Goal: Task Accomplishment & Management: Manage account settings

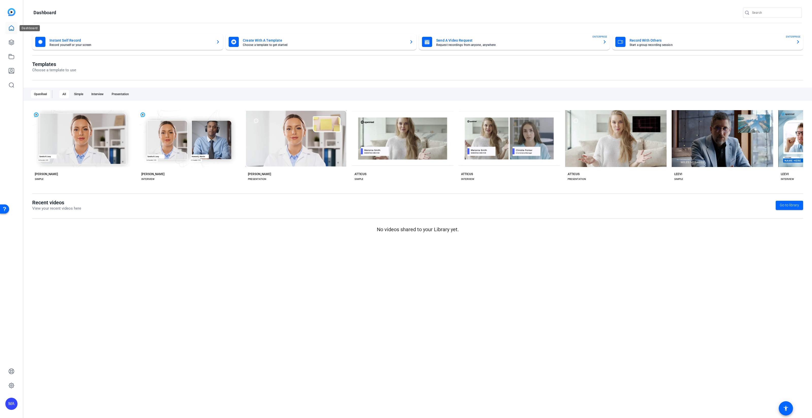
click at [10, 30] on icon at bounding box center [11, 28] width 5 height 5
click at [8, 25] on link at bounding box center [11, 28] width 12 height 12
click at [13, 45] on icon at bounding box center [11, 42] width 6 height 6
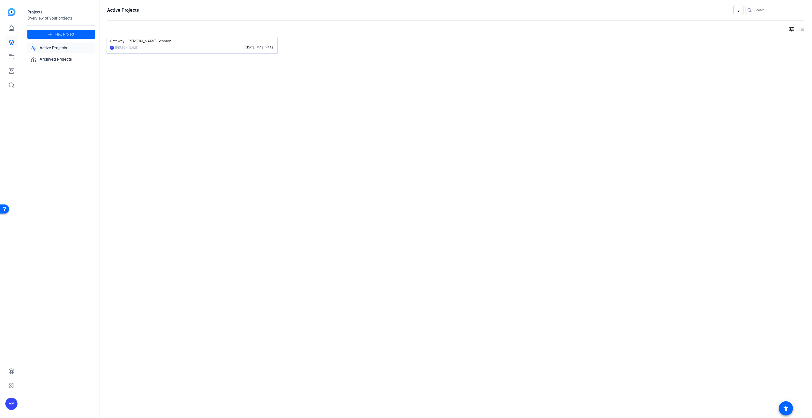
click at [207, 45] on div "Gateway - [PERSON_NAME] Session" at bounding box center [192, 41] width 165 height 8
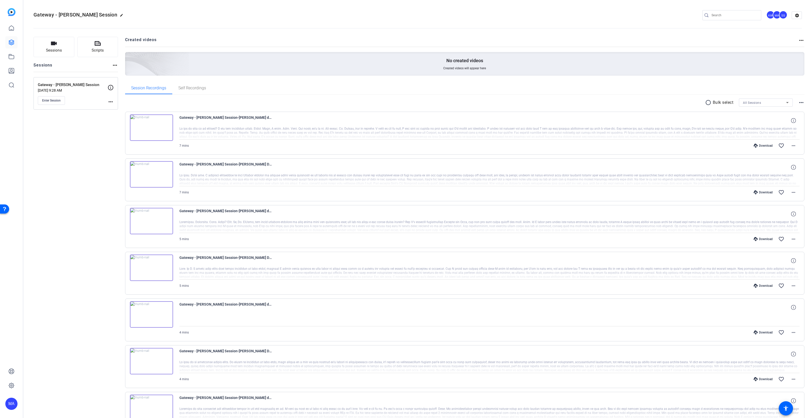
click at [316, 114] on div "Gateway - [PERSON_NAME] Session-[PERSON_NAME] devito2-2025-08-01-12-45-11-117-1" at bounding box center [489, 120] width 621 height 12
click at [200, 114] on span "Gateway - [PERSON_NAME] Session-[PERSON_NAME] devito2-2025-08-01-12-45-11-117-1" at bounding box center [226, 120] width 94 height 12
click at [167, 122] on img at bounding box center [151, 127] width 43 height 26
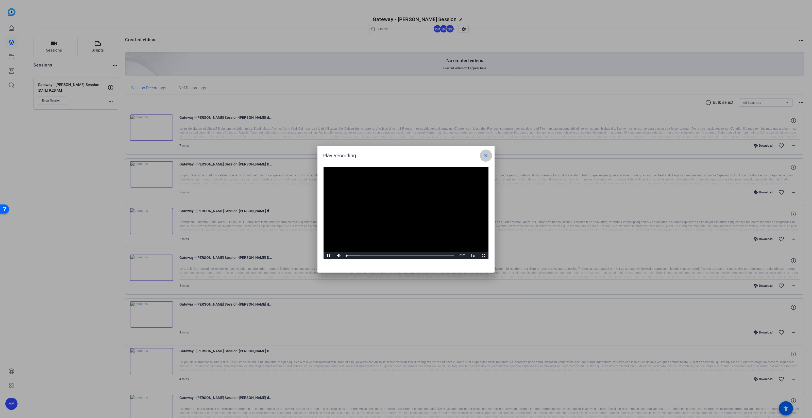
click at [340, 156] on mat-icon "close" at bounding box center [486, 156] width 6 height 6
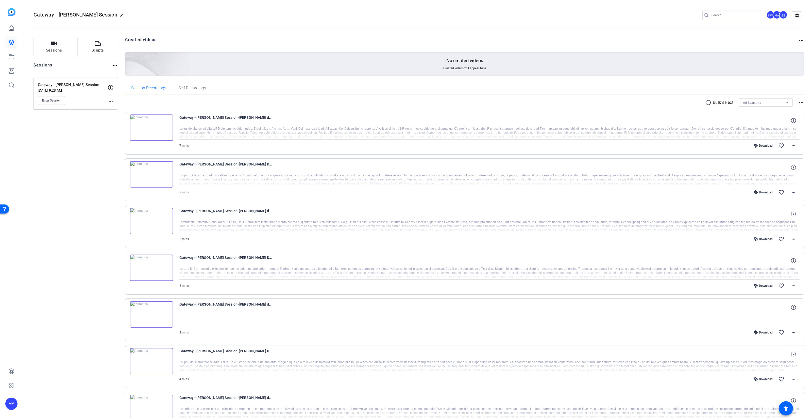
click at [195, 130] on div at bounding box center [489, 133] width 621 height 13
click at [134, 130] on img at bounding box center [151, 127] width 43 height 26
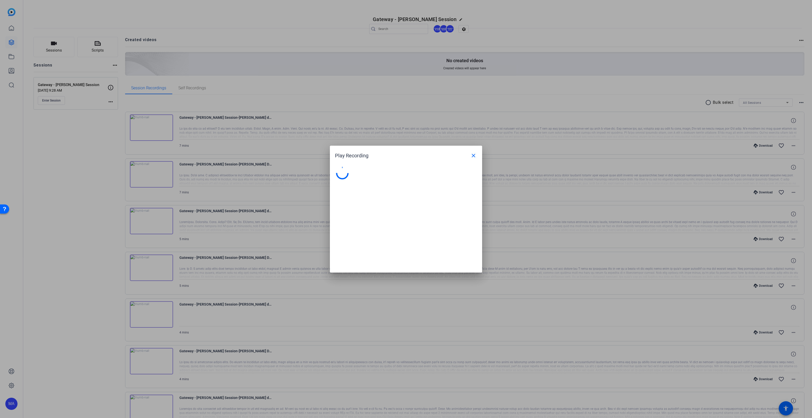
click at [134, 130] on div at bounding box center [406, 209] width 812 height 418
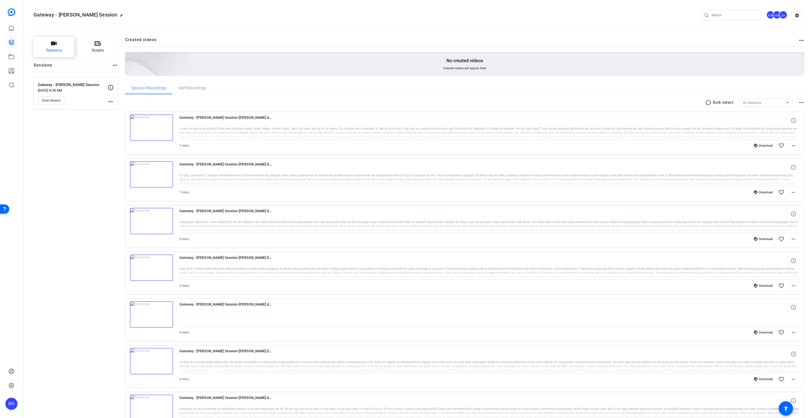
click at [47, 52] on span "Sessions" at bounding box center [54, 50] width 16 height 6
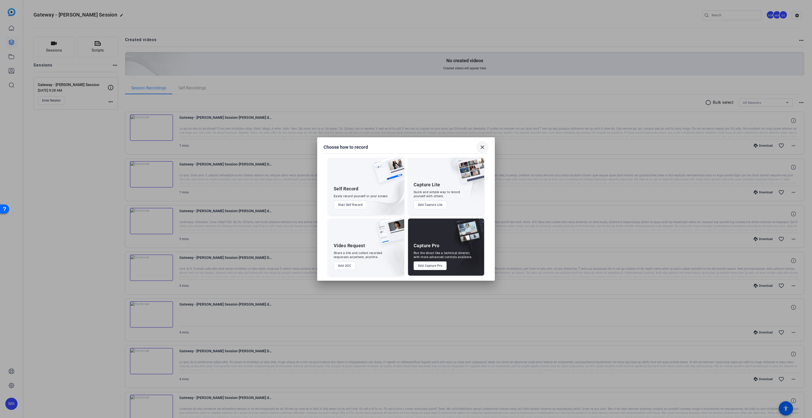
drag, startPoint x: 485, startPoint y: 147, endPoint x: 483, endPoint y: 142, distance: 5.4
click at [340, 147] on mat-icon "close" at bounding box center [482, 147] width 6 height 6
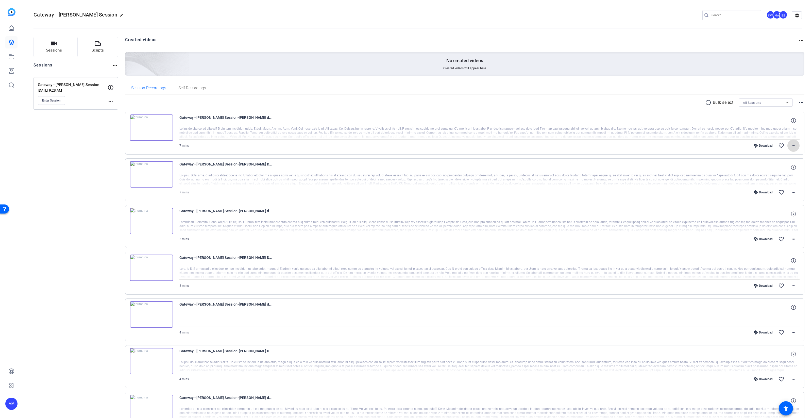
click at [340, 149] on span at bounding box center [794, 146] width 12 height 12
click at [101, 98] on div at bounding box center [406, 209] width 812 height 418
click at [107, 99] on div "Enter Session" at bounding box center [73, 100] width 70 height 9
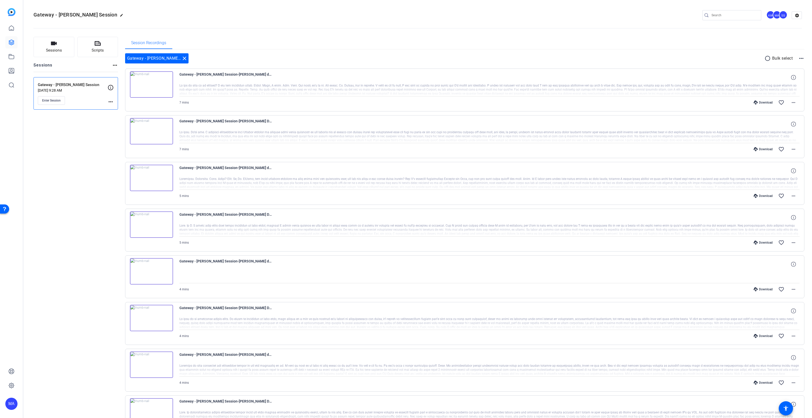
click at [252, 95] on div at bounding box center [489, 90] width 621 height 13
click at [203, 84] on div at bounding box center [489, 90] width 621 height 13
click at [268, 74] on span "Gateway - [PERSON_NAME] Session-[PERSON_NAME] devito2-2025-08-01-12-45-11-117-1" at bounding box center [226, 77] width 94 height 12
click at [223, 77] on span "Gateway - [PERSON_NAME] Session-[PERSON_NAME] devito2-2025-08-01-12-45-11-117-1" at bounding box center [226, 77] width 94 height 12
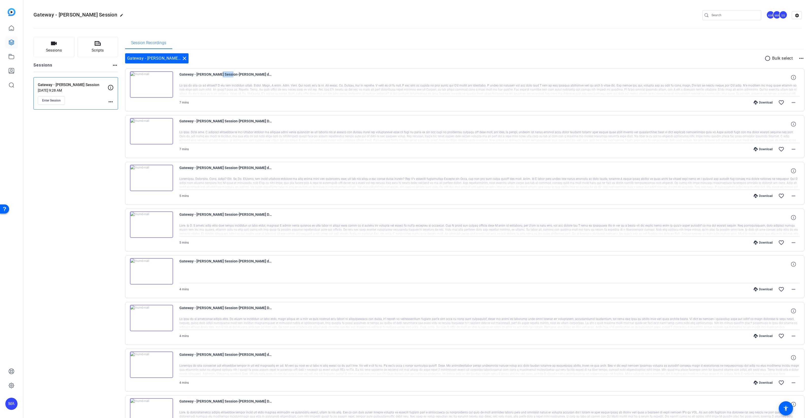
click at [223, 77] on span "Gateway - [PERSON_NAME] Session-[PERSON_NAME] devito2-2025-08-01-12-45-11-117-1" at bounding box center [226, 77] width 94 height 12
click at [200, 82] on span "Gateway - [PERSON_NAME] Session-[PERSON_NAME] devito2-2025-08-01-12-45-11-117-1" at bounding box center [226, 77] width 94 height 12
click at [340, 79] on div "Gateway - [PERSON_NAME] Session-[PERSON_NAME] devito2-2025-08-01-12-45-11-117-1" at bounding box center [489, 77] width 621 height 12
click at [340, 78] on icon at bounding box center [793, 77] width 5 height 5
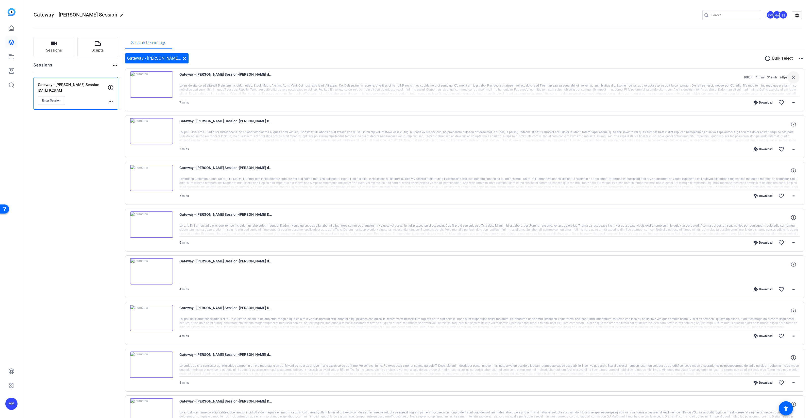
click at [340, 92] on div at bounding box center [489, 90] width 621 height 13
click at [340, 105] on mat-icon "more_horiz" at bounding box center [794, 102] width 6 height 6
click at [11, 70] on div at bounding box center [406, 209] width 812 height 418
click at [12, 41] on icon at bounding box center [11, 42] width 6 height 6
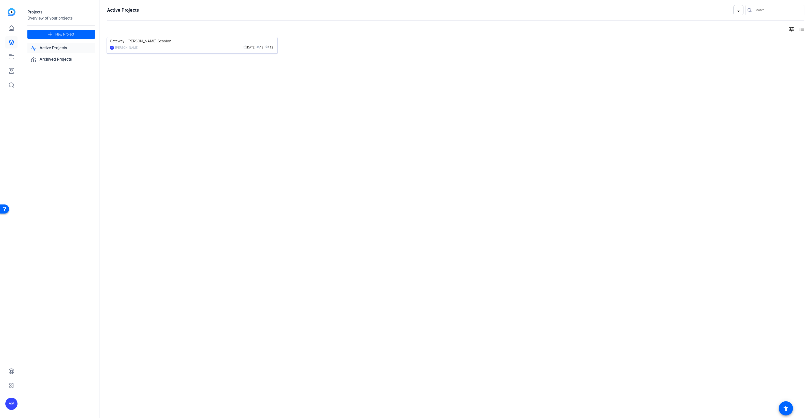
click at [151, 37] on img at bounding box center [192, 37] width 170 height 0
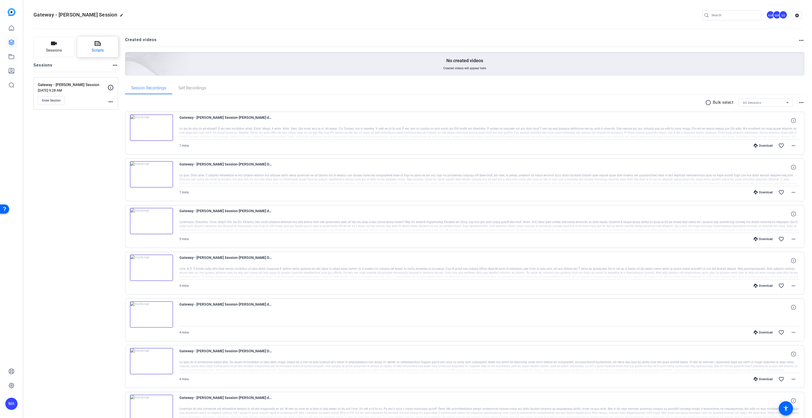
click at [104, 44] on button "Scripts" at bounding box center [97, 47] width 41 height 20
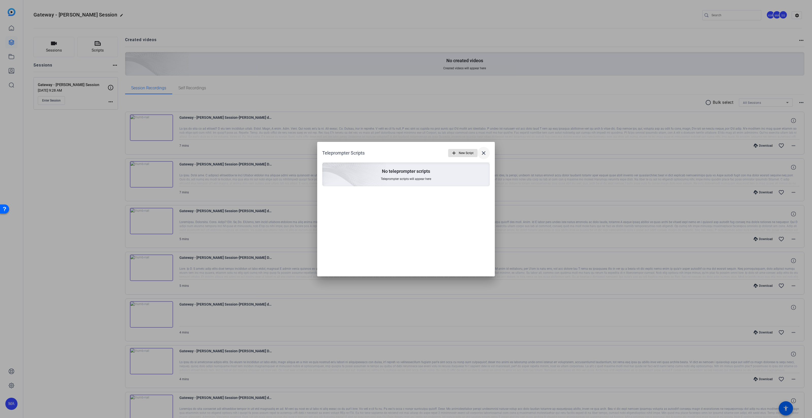
click at [340, 151] on span at bounding box center [484, 153] width 12 height 12
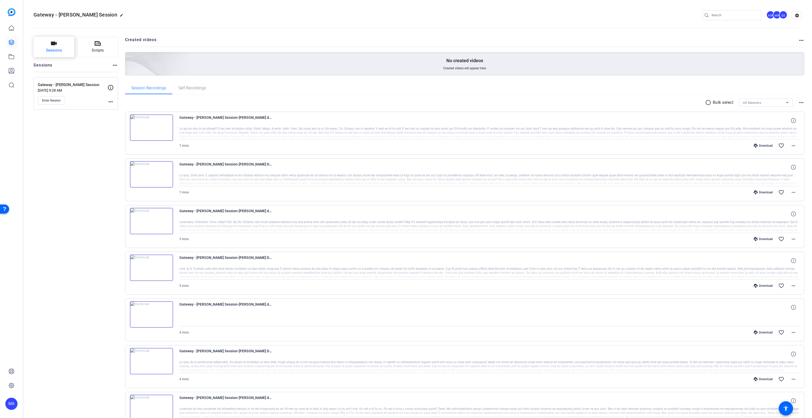
click at [34, 50] on button "Sessions" at bounding box center [54, 47] width 41 height 20
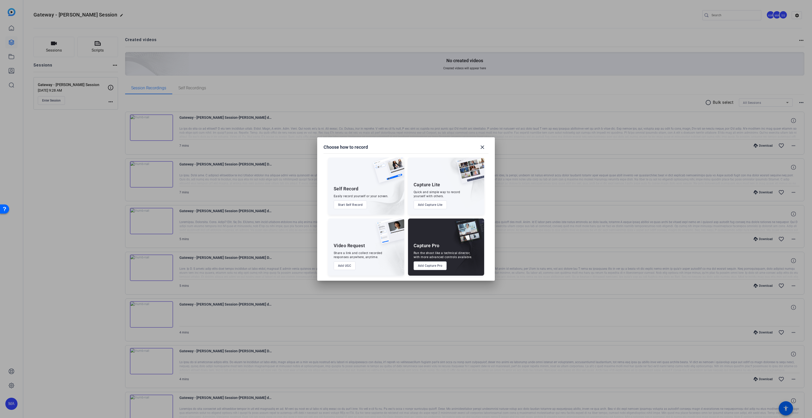
click at [340, 146] on h2 "Choose how to record close" at bounding box center [406, 142] width 178 height 10
click at [340, 145] on mat-icon "close" at bounding box center [482, 147] width 6 height 6
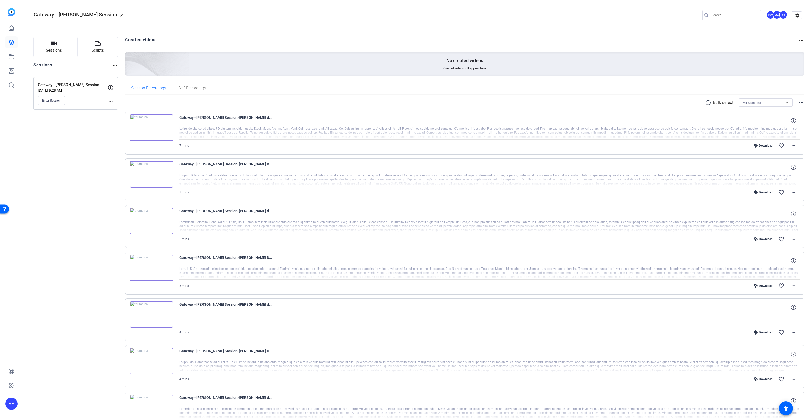
click at [109, 103] on mat-icon "more_horiz" at bounding box center [111, 102] width 6 height 6
click at [118, 112] on span "Archive Session" at bounding box center [123, 115] width 23 height 6
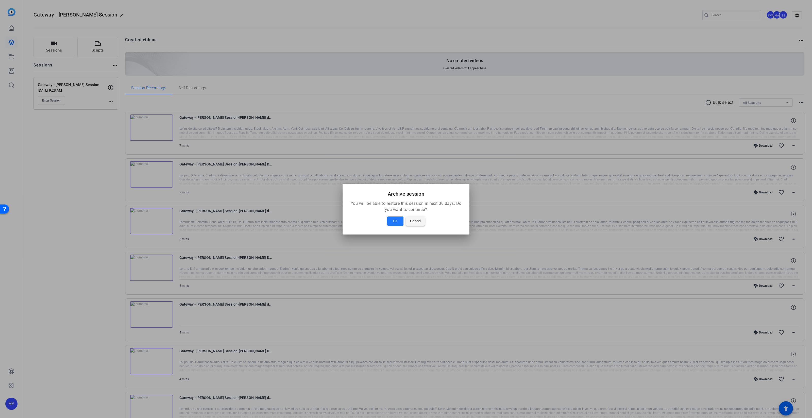
click at [340, 222] on span "Cancel" at bounding box center [415, 221] width 11 height 6
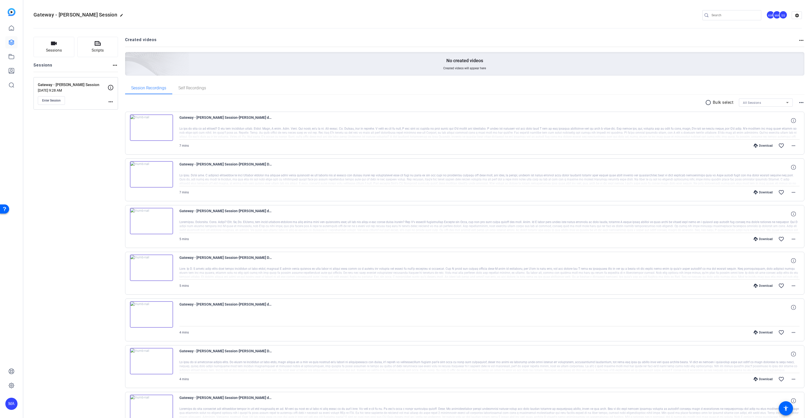
click at [110, 102] on mat-icon "more_horiz" at bounding box center [111, 102] width 6 height 6
click at [128, 110] on span "Edit Session" at bounding box center [123, 109] width 23 height 6
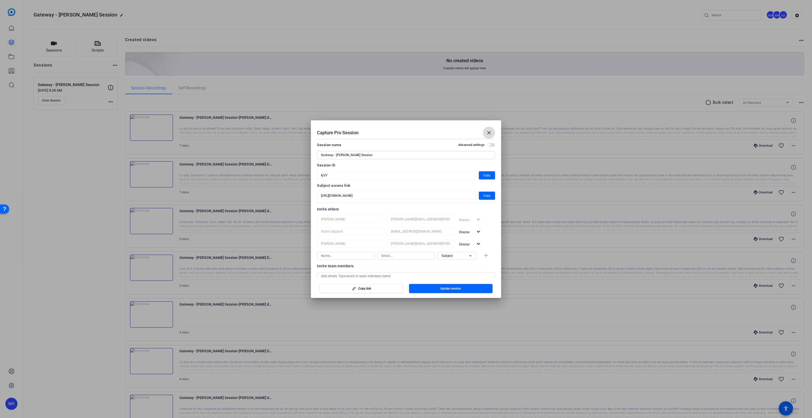
click at [340, 129] on span at bounding box center [489, 133] width 12 height 12
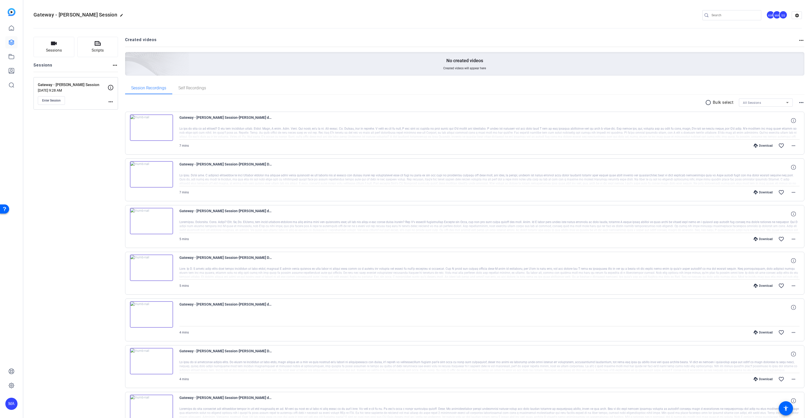
click at [142, 126] on img at bounding box center [151, 127] width 43 height 26
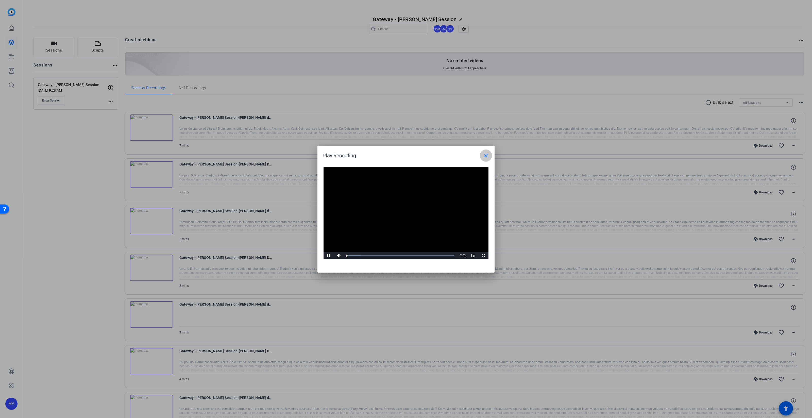
click at [340, 159] on span at bounding box center [486, 155] width 12 height 12
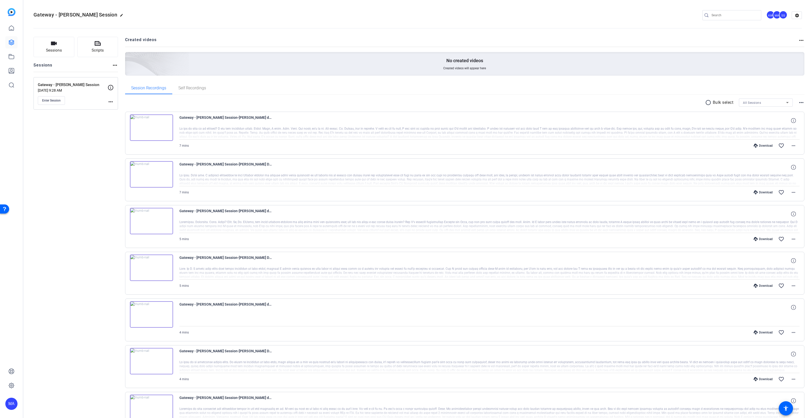
click at [8, 11] on img at bounding box center [12, 12] width 8 height 8
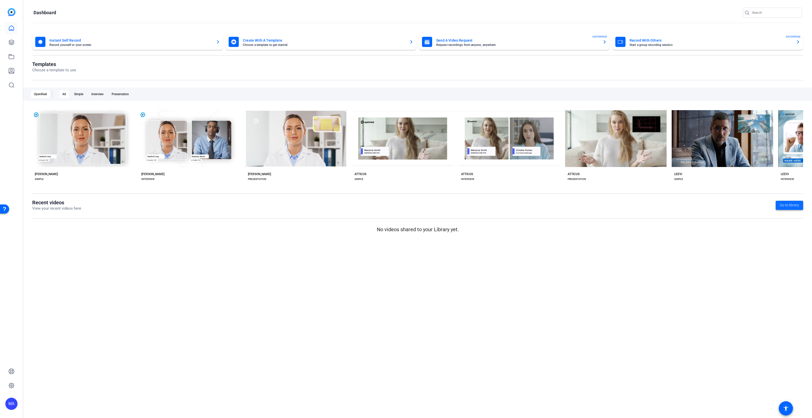
click at [340, 202] on span at bounding box center [789, 205] width 27 height 12
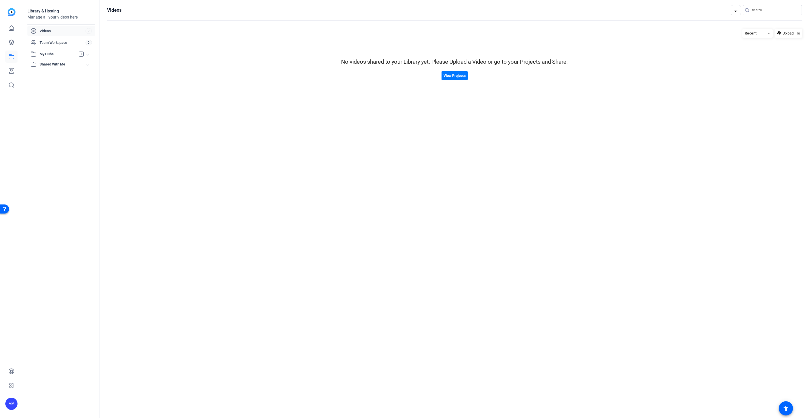
click at [59, 64] on span "Shared With Me" at bounding box center [63, 64] width 47 height 5
click at [59, 57] on mat-expansion-panel-header "My Hubs" at bounding box center [61, 54] width 68 height 10
click at [340, 73] on span at bounding box center [455, 76] width 26 height 12
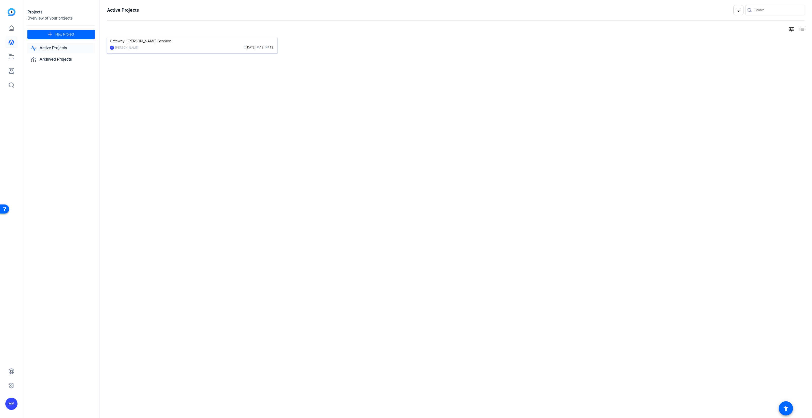
click at [212, 45] on div "Gateway - [PERSON_NAME] Session" at bounding box center [192, 41] width 165 height 8
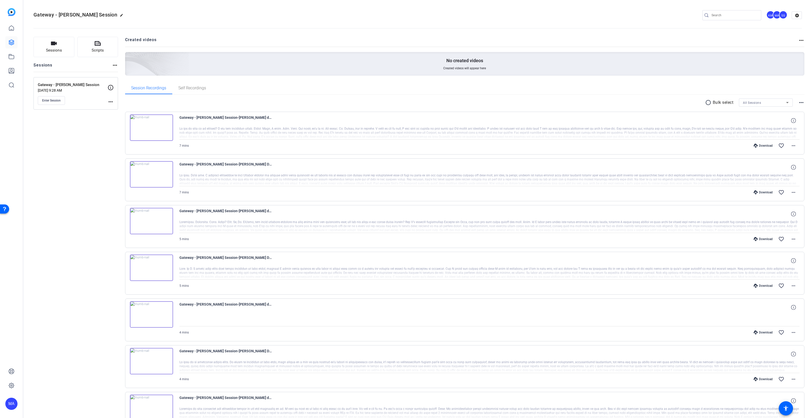
click at [340, 102] on div "radio_button_unchecked Bulk select All Sessions more_horiz" at bounding box center [465, 102] width 680 height 8
click at [340, 102] on mat-icon "radio_button_unchecked" at bounding box center [709, 102] width 8 height 6
click at [340, 104] on div "Sessions Scripts Sessions more_horiz Gateway - Dr. DeVito Session Jul 31, 2025 …" at bounding box center [417, 318] width 789 height 576
click at [340, 103] on mat-icon "more_horiz" at bounding box center [802, 102] width 6 height 6
click at [340, 15] on div at bounding box center [406, 209] width 812 height 418
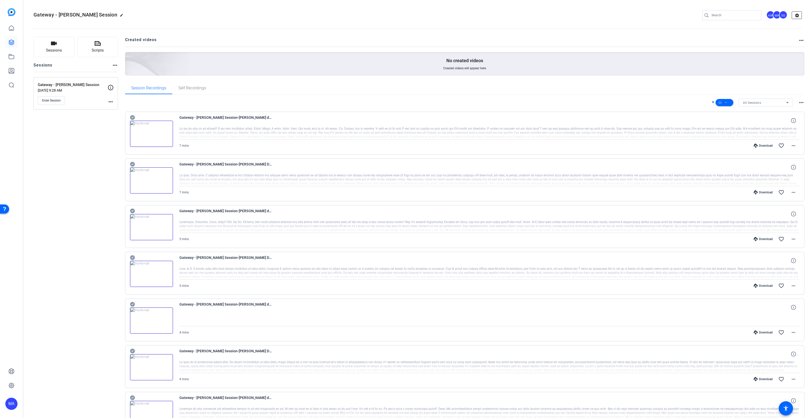
click at [340, 17] on mat-icon "settings" at bounding box center [797, 16] width 10 height 8
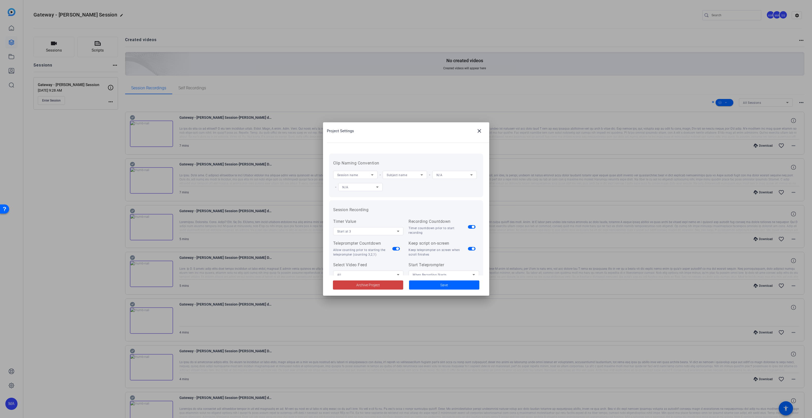
click at [178, 235] on div at bounding box center [406, 209] width 812 height 418
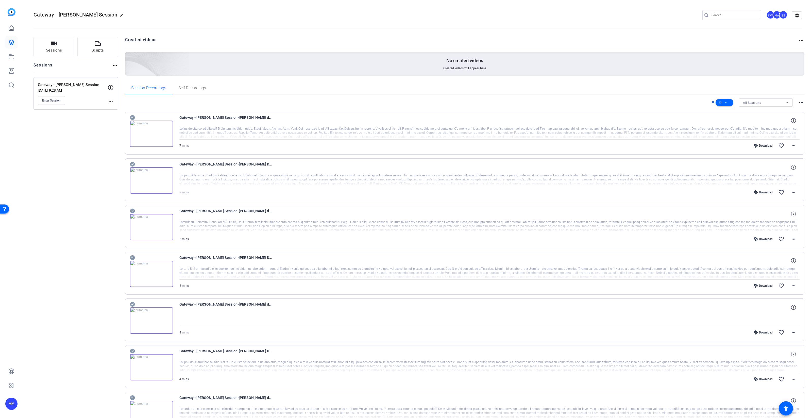
click at [161, 136] on img at bounding box center [151, 134] width 43 height 26
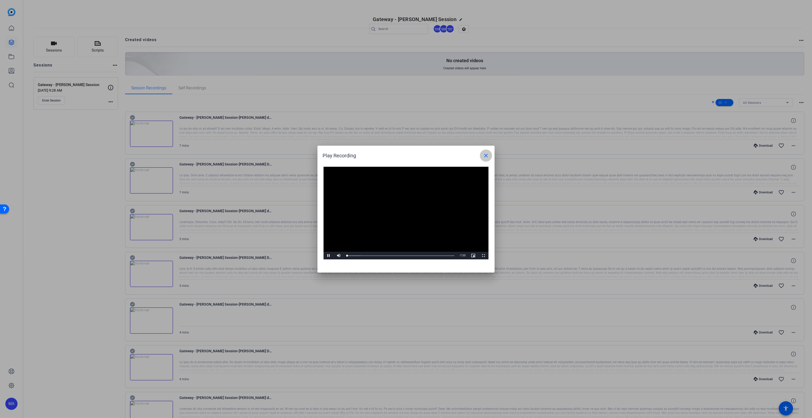
click at [340, 157] on mat-icon "close" at bounding box center [486, 156] width 6 height 6
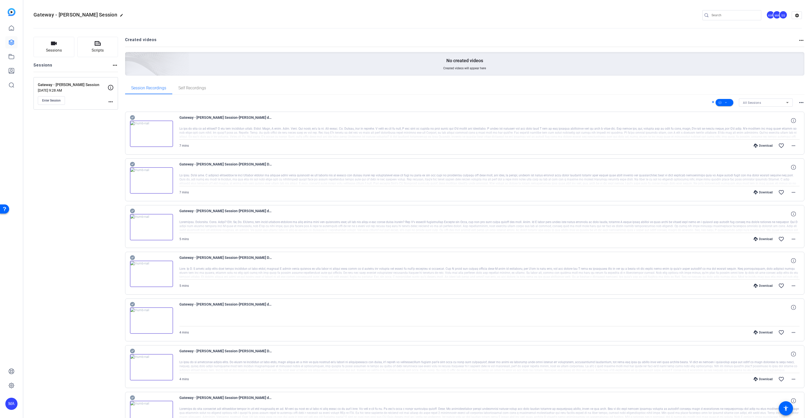
click at [9, 11] on img at bounding box center [12, 12] width 8 height 8
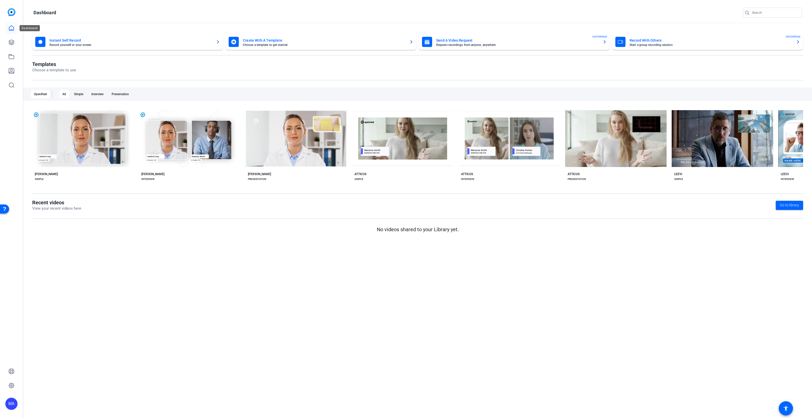
click at [12, 27] on icon at bounding box center [11, 28] width 6 height 6
click at [11, 39] on link at bounding box center [11, 42] width 12 height 12
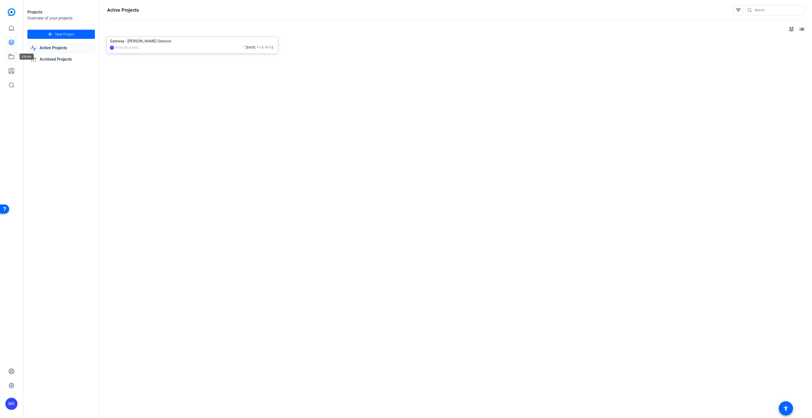
click at [10, 52] on link at bounding box center [11, 57] width 12 height 12
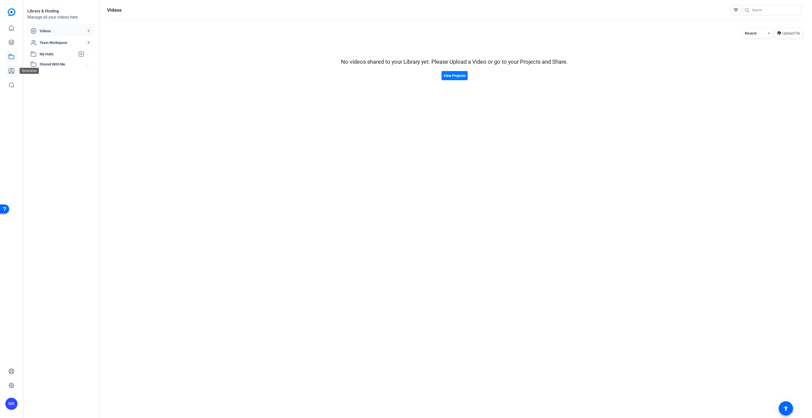
click at [15, 68] on link at bounding box center [11, 71] width 12 height 12
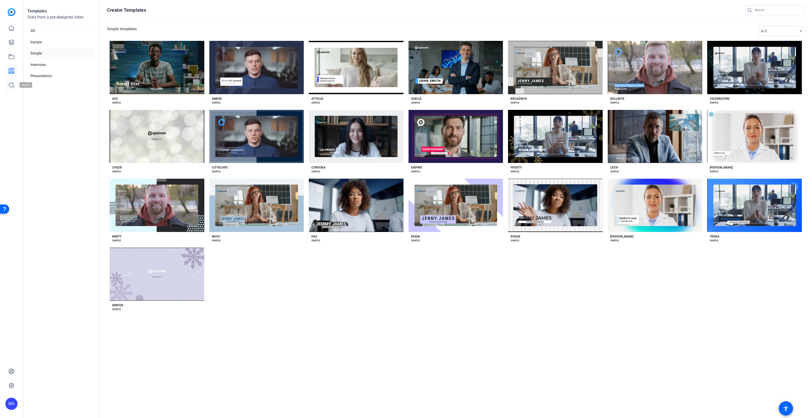
click at [13, 85] on icon at bounding box center [11, 85] width 5 height 5
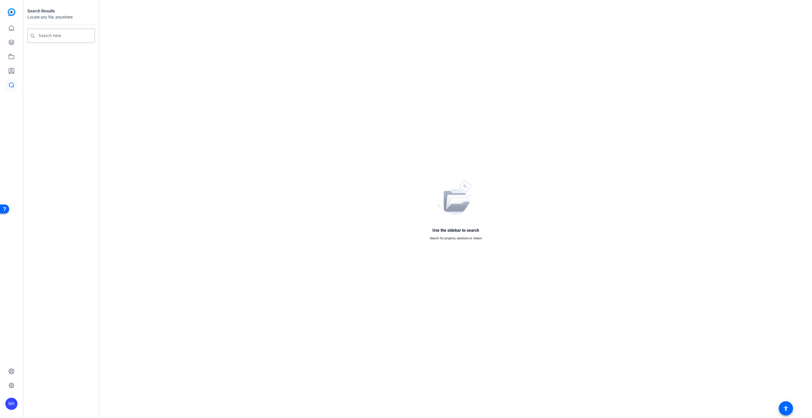
click at [44, 11] on h1 "Search Results" at bounding box center [61, 11] width 68 height 6
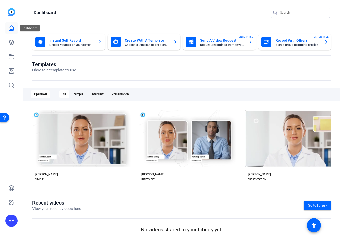
click at [16, 30] on link at bounding box center [11, 28] width 12 height 12
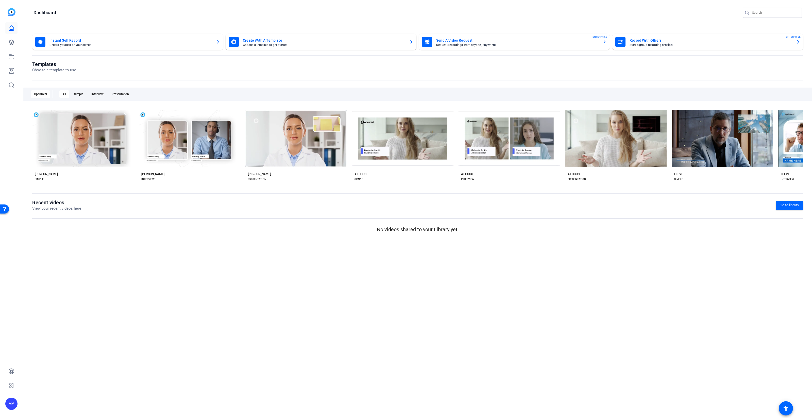
click at [46, 93] on div "OpenReel" at bounding box center [40, 94] width 19 height 8
click at [42, 92] on div "OpenReel" at bounding box center [40, 94] width 19 height 8
click at [20, 30] on div "Dashboard" at bounding box center [30, 28] width 20 height 6
click at [12, 29] on icon at bounding box center [11, 28] width 5 height 5
click at [12, 41] on icon at bounding box center [11, 42] width 6 height 6
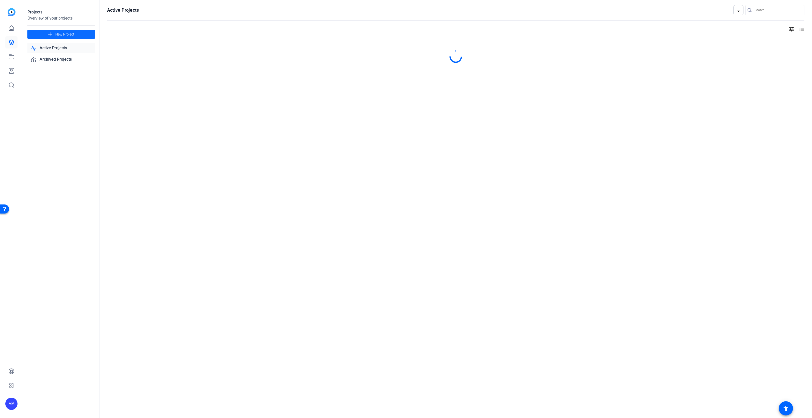
click at [67, 34] on span "New Project" at bounding box center [64, 34] width 19 height 5
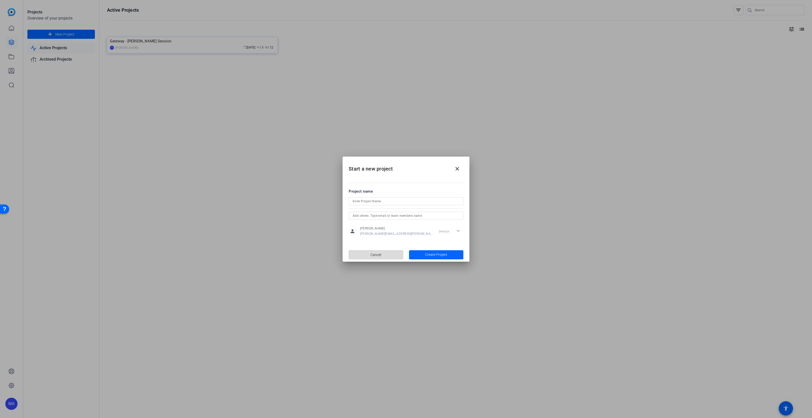
click at [340, 235] on span "button" at bounding box center [376, 255] width 54 height 12
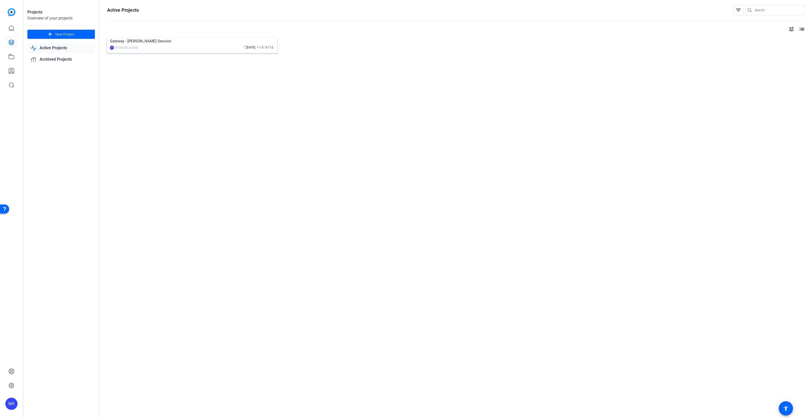
click at [257, 37] on img at bounding box center [192, 37] width 170 height 0
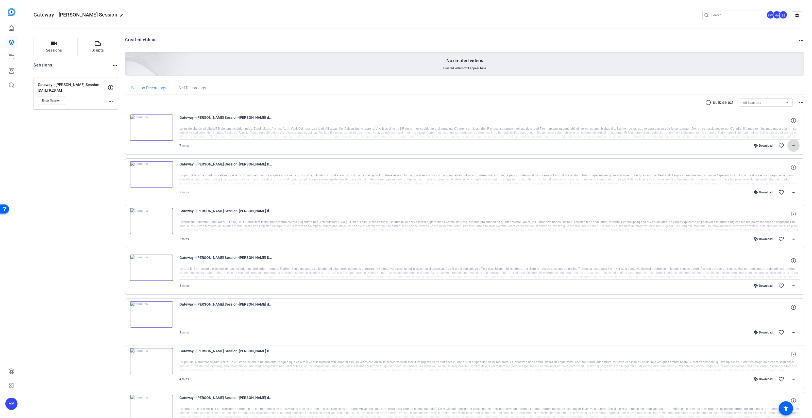
click at [340, 146] on mat-icon "more_horiz" at bounding box center [794, 146] width 6 height 6
click at [340, 139] on div at bounding box center [406, 209] width 812 height 418
click at [340, 144] on mat-icon "more_horiz" at bounding box center [794, 146] width 6 height 6
click at [340, 133] on div at bounding box center [406, 209] width 812 height 418
click at [141, 124] on img at bounding box center [151, 127] width 43 height 26
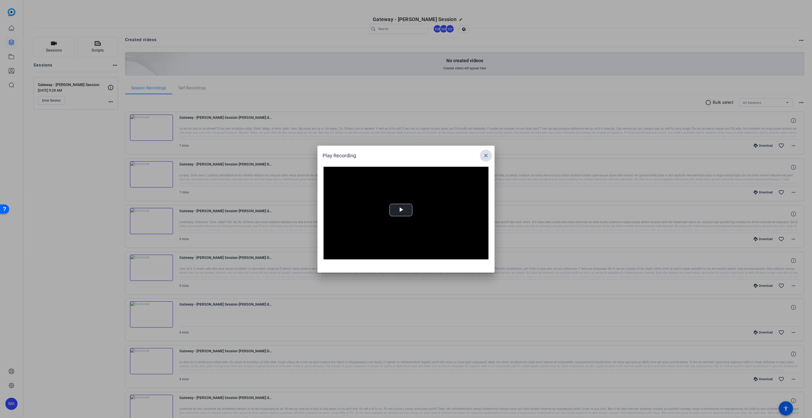
click at [340, 155] on mat-icon "close" at bounding box center [486, 156] width 6 height 6
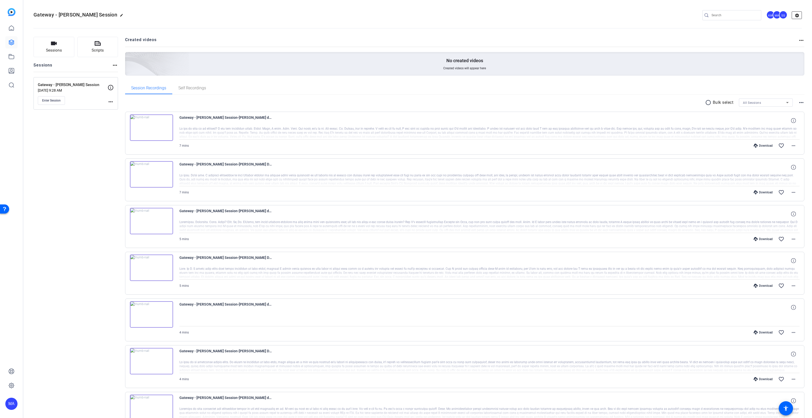
click at [340, 14] on mat-icon "settings" at bounding box center [797, 16] width 10 height 8
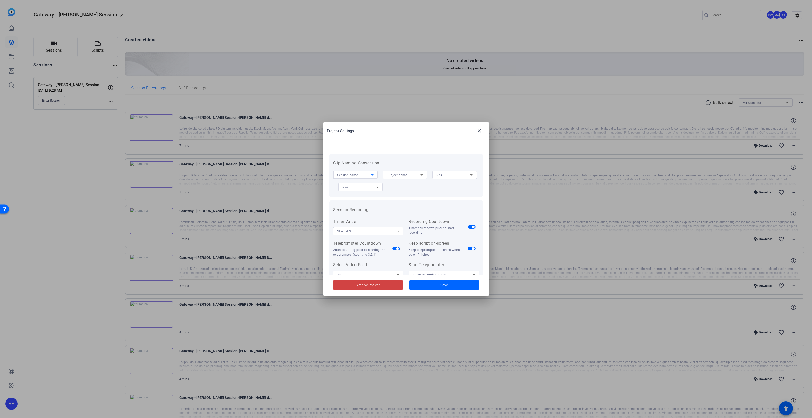
click at [340, 175] on icon at bounding box center [372, 174] width 3 height 1
click at [340, 175] on div at bounding box center [406, 209] width 812 height 418
click at [340, 175] on span "Subject name" at bounding box center [397, 175] width 20 height 4
click at [340, 161] on div at bounding box center [406, 209] width 812 height 418
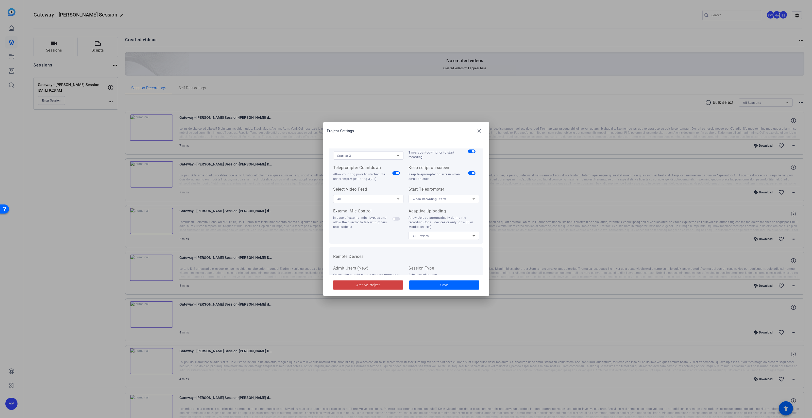
scroll to position [105, 0]
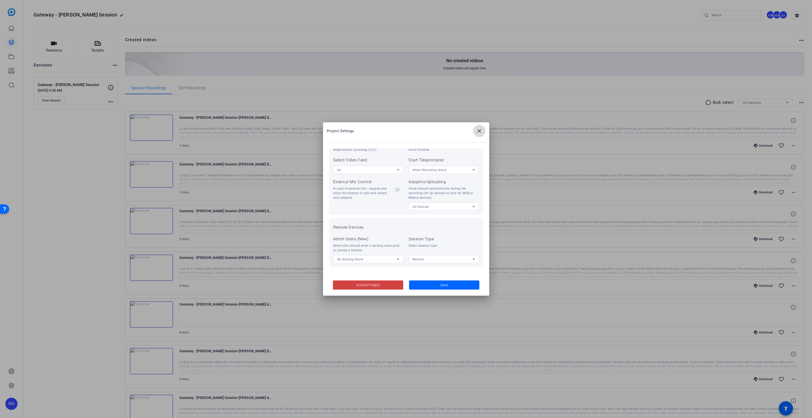
click at [340, 131] on mat-icon "close" at bounding box center [479, 131] width 6 height 6
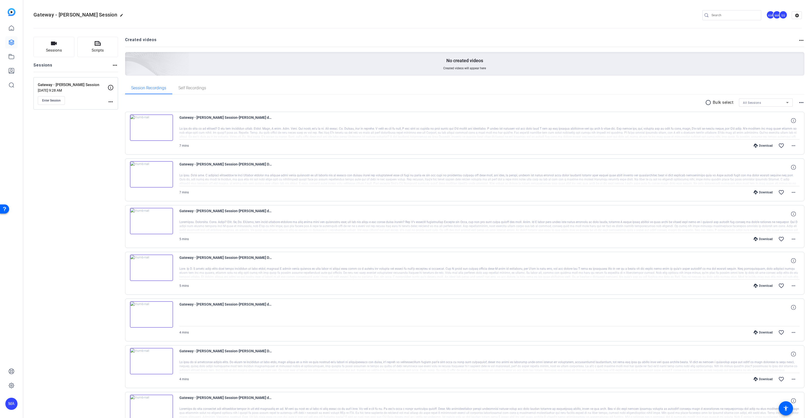
click at [242, 129] on div at bounding box center [489, 133] width 621 height 13
click at [95, 35] on div "Sessions Scripts Sessions more_horiz Gateway - [PERSON_NAME] Session [DATE] 9:2…" at bounding box center [417, 318] width 789 height 576
click at [105, 47] on button "Scripts" at bounding box center [97, 47] width 41 height 20
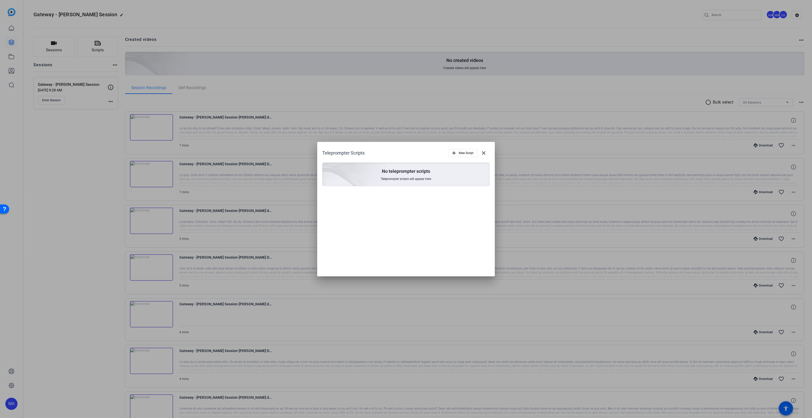
click at [340, 159] on div "Teleprompter Scripts add New Script close No teleprompter scripts Teleprompter …" at bounding box center [406, 167] width 178 height 50
click at [340, 151] on span "New Script" at bounding box center [466, 153] width 15 height 10
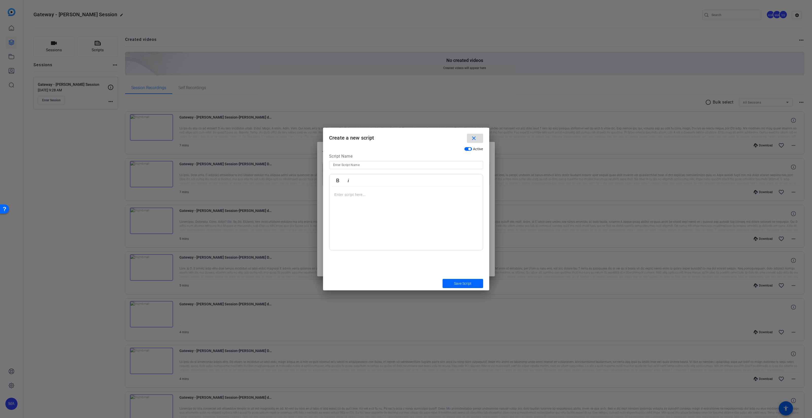
click at [340, 137] on span "button" at bounding box center [475, 138] width 16 height 12
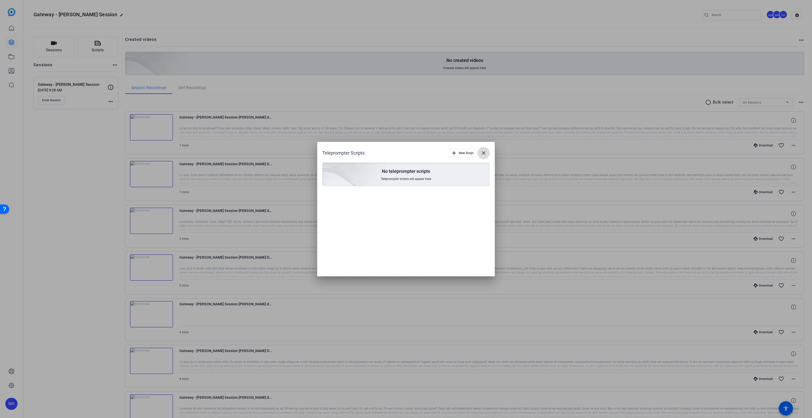
click at [340, 154] on mat-icon "close" at bounding box center [484, 153] width 6 height 6
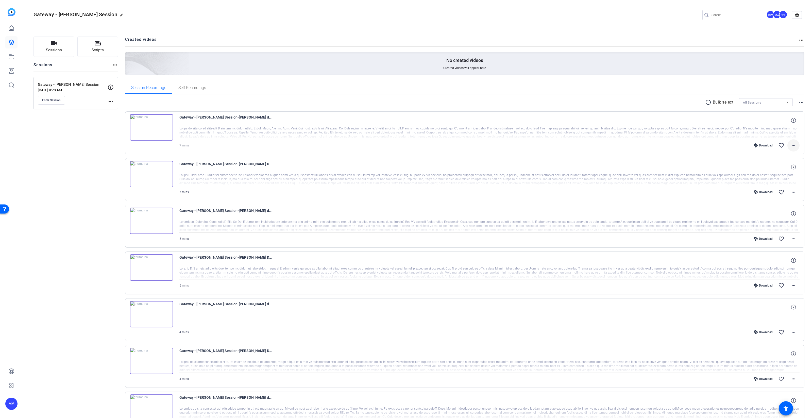
click at [340, 145] on span at bounding box center [794, 145] width 12 height 12
click at [340, 118] on div at bounding box center [406, 209] width 812 height 418
click at [340, 119] on icon at bounding box center [793, 120] width 5 height 5
click at [340, 104] on mat-icon "more_horiz" at bounding box center [802, 102] width 6 height 6
click at [340, 103] on div at bounding box center [406, 209] width 812 height 418
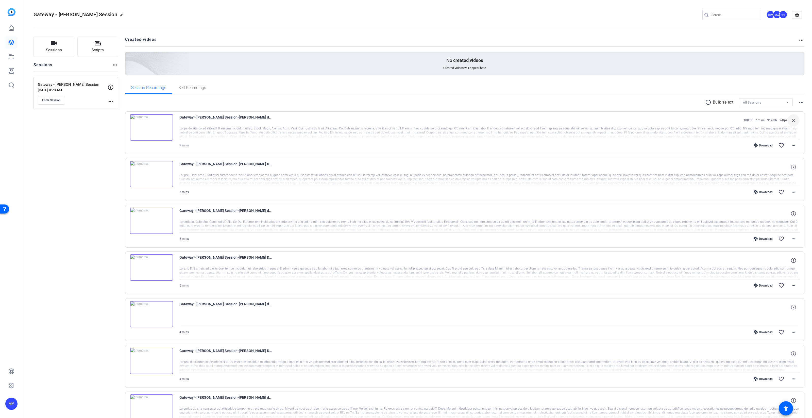
click at [340, 103] on span "All Sessions" at bounding box center [752, 103] width 18 height 4
click at [340, 120] on span "Gateway - [PERSON_NAME] Session" at bounding box center [766, 120] width 46 height 6
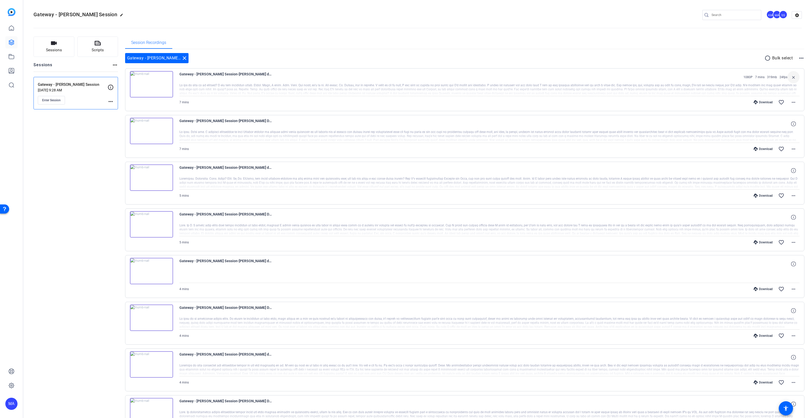
click at [340, 59] on mat-icon "radio_button_unchecked" at bounding box center [769, 58] width 8 height 6
click at [11, 28] on icon at bounding box center [11, 28] width 6 height 6
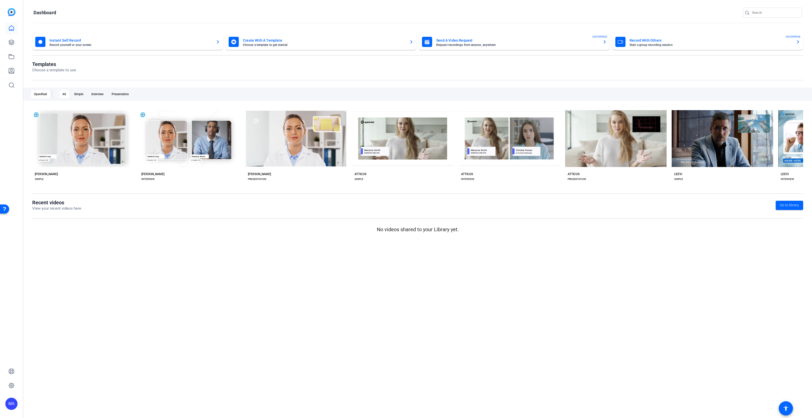
click at [261, 37] on div "Create With A Template Choose a template to get started" at bounding box center [321, 42] width 185 height 10
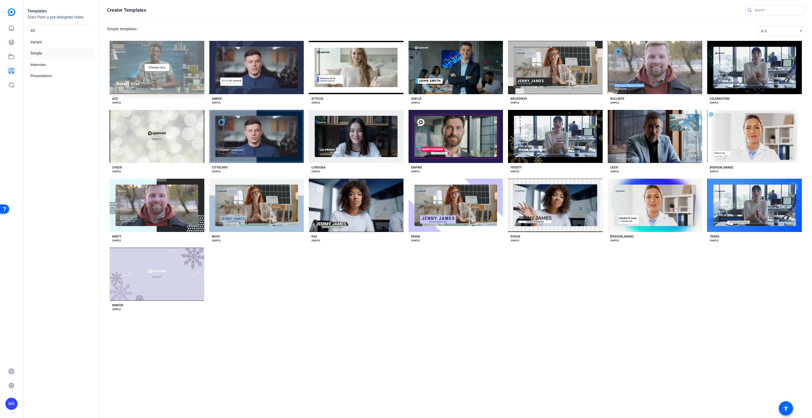
click at [184, 43] on div "Preview Ace" at bounding box center [157, 67] width 95 height 53
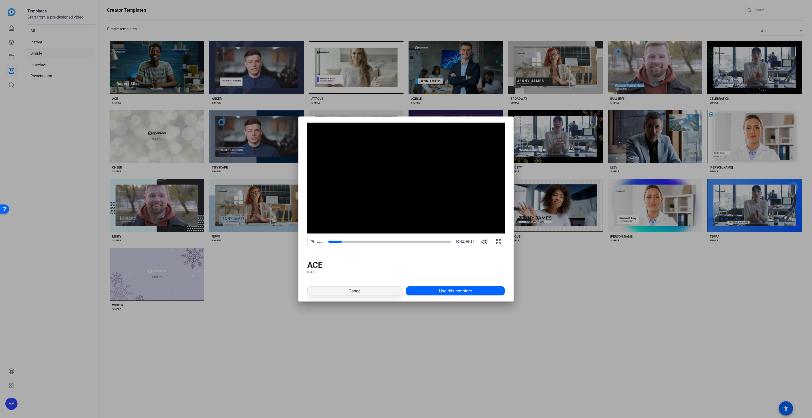
click at [340, 235] on span at bounding box center [355, 291] width 95 height 12
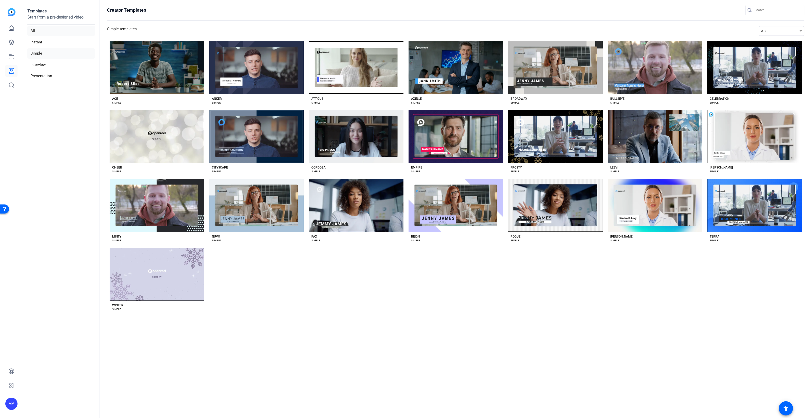
click at [46, 30] on li "All" at bounding box center [61, 31] width 68 height 10
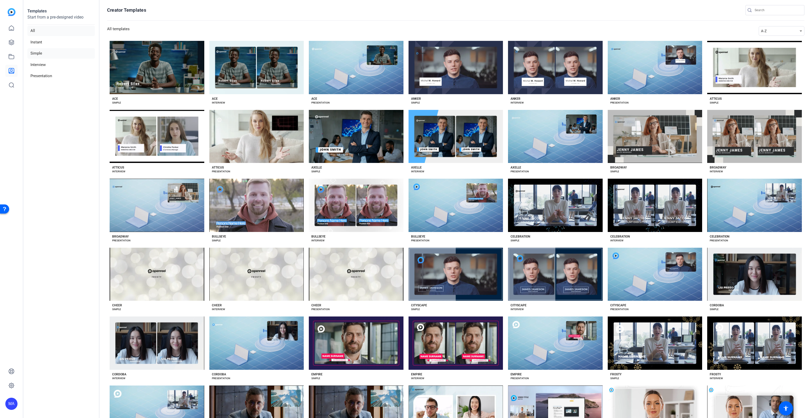
click at [47, 52] on li "Simple" at bounding box center [61, 53] width 68 height 10
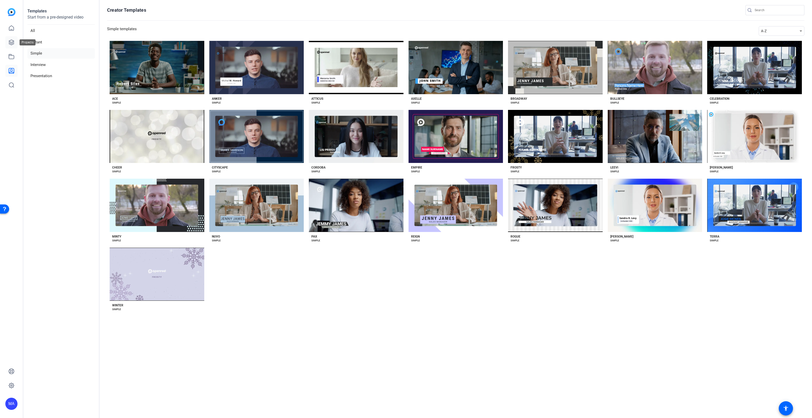
click at [10, 42] on icon at bounding box center [11, 42] width 5 height 5
